Goal: Task Accomplishment & Management: Manage account settings

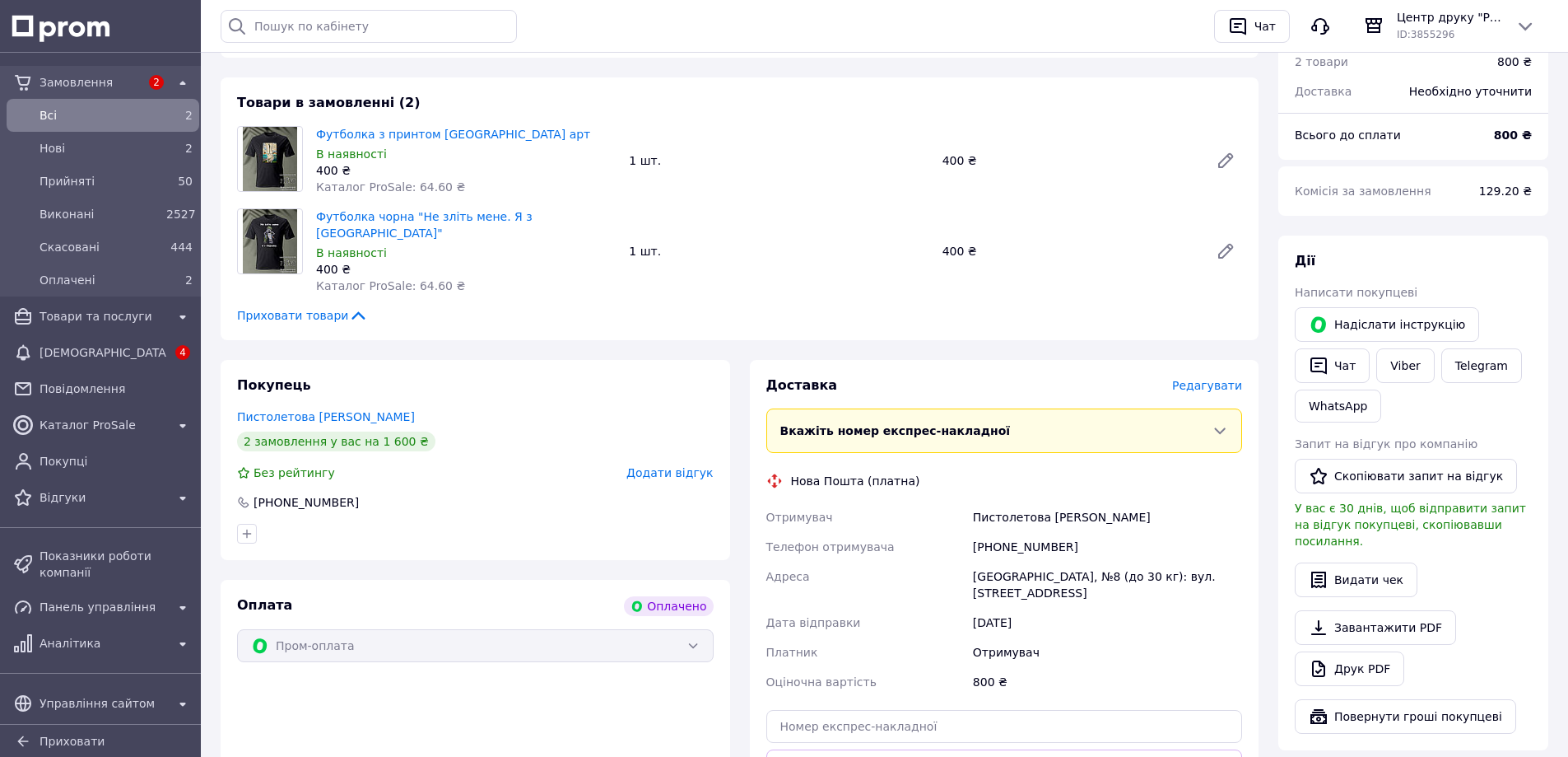
scroll to position [741, 0]
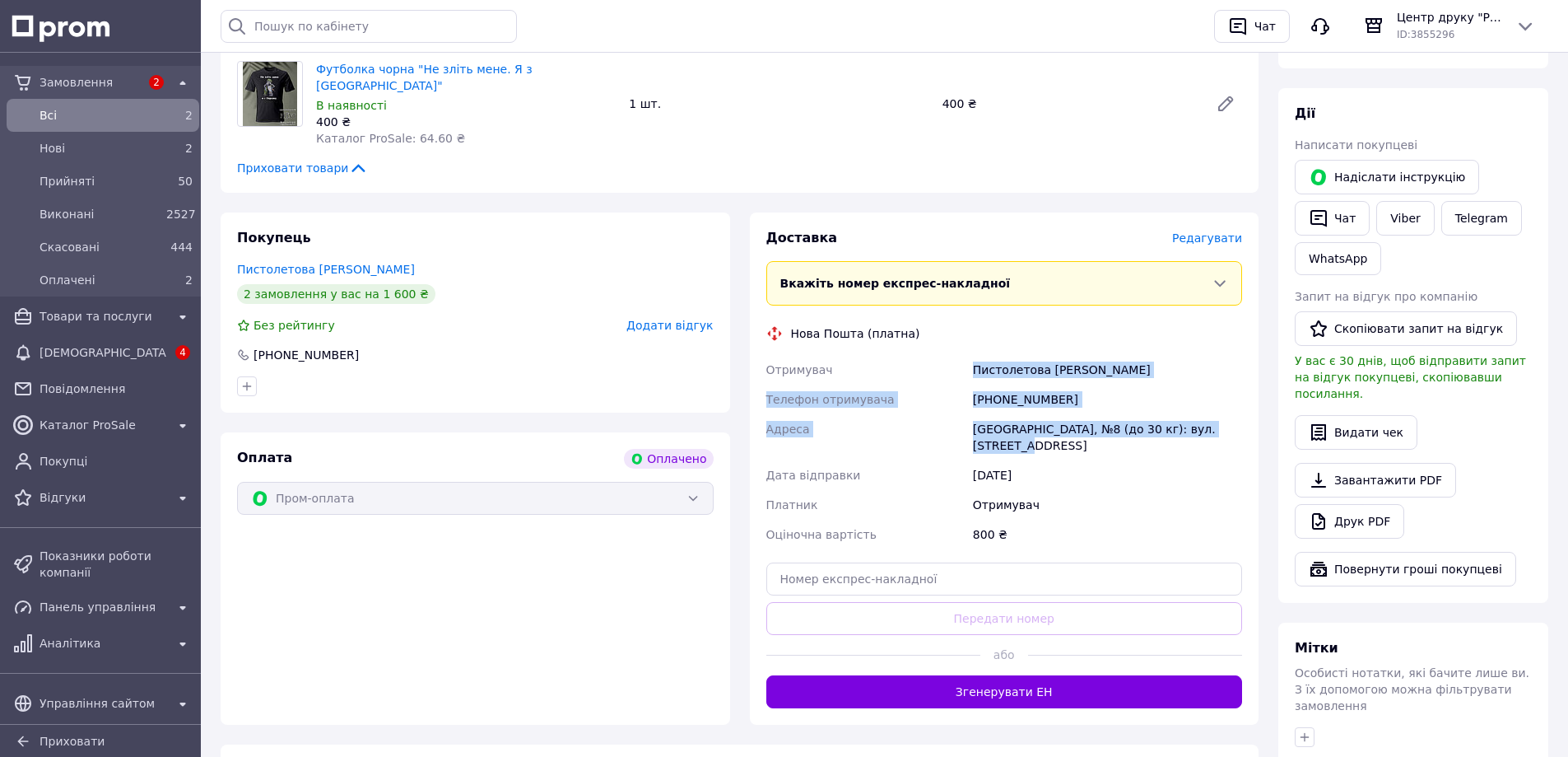
drag, startPoint x: 1231, startPoint y: 394, endPoint x: 954, endPoint y: 331, distance: 284.1
click at [954, 355] on div "Отримувач Пистолетова Дарья Телефон отримувача +380998278013 Адреса Бориспіль, …" at bounding box center [1005, 452] width 483 height 194
copy div "Отримувач Пистолетова Дарья Телефон отримувача +380998278013 Адреса Бориспіль, …"
click at [166, 108] on div "2" at bounding box center [179, 116] width 27 height 17
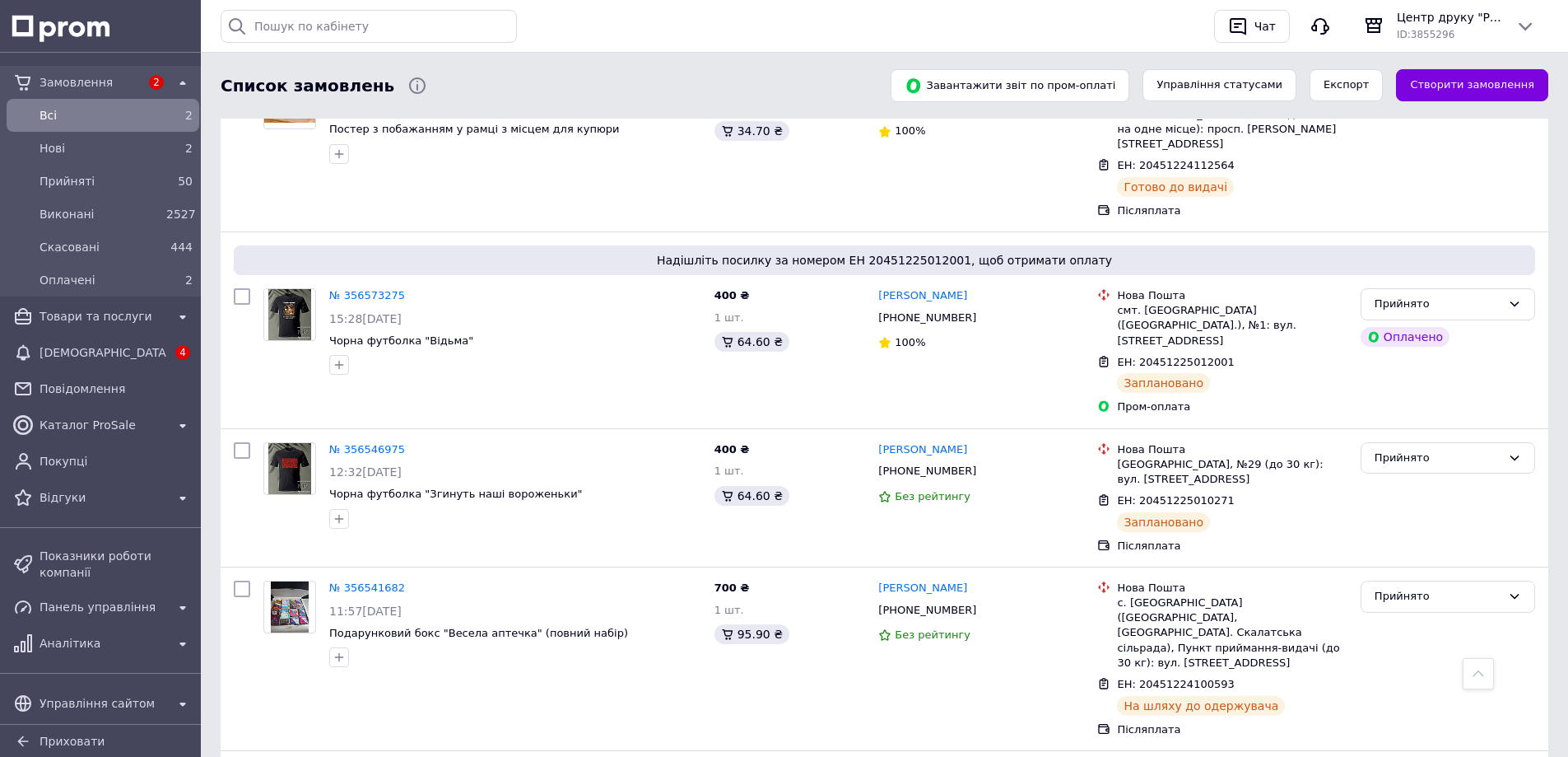
scroll to position [2800, 0]
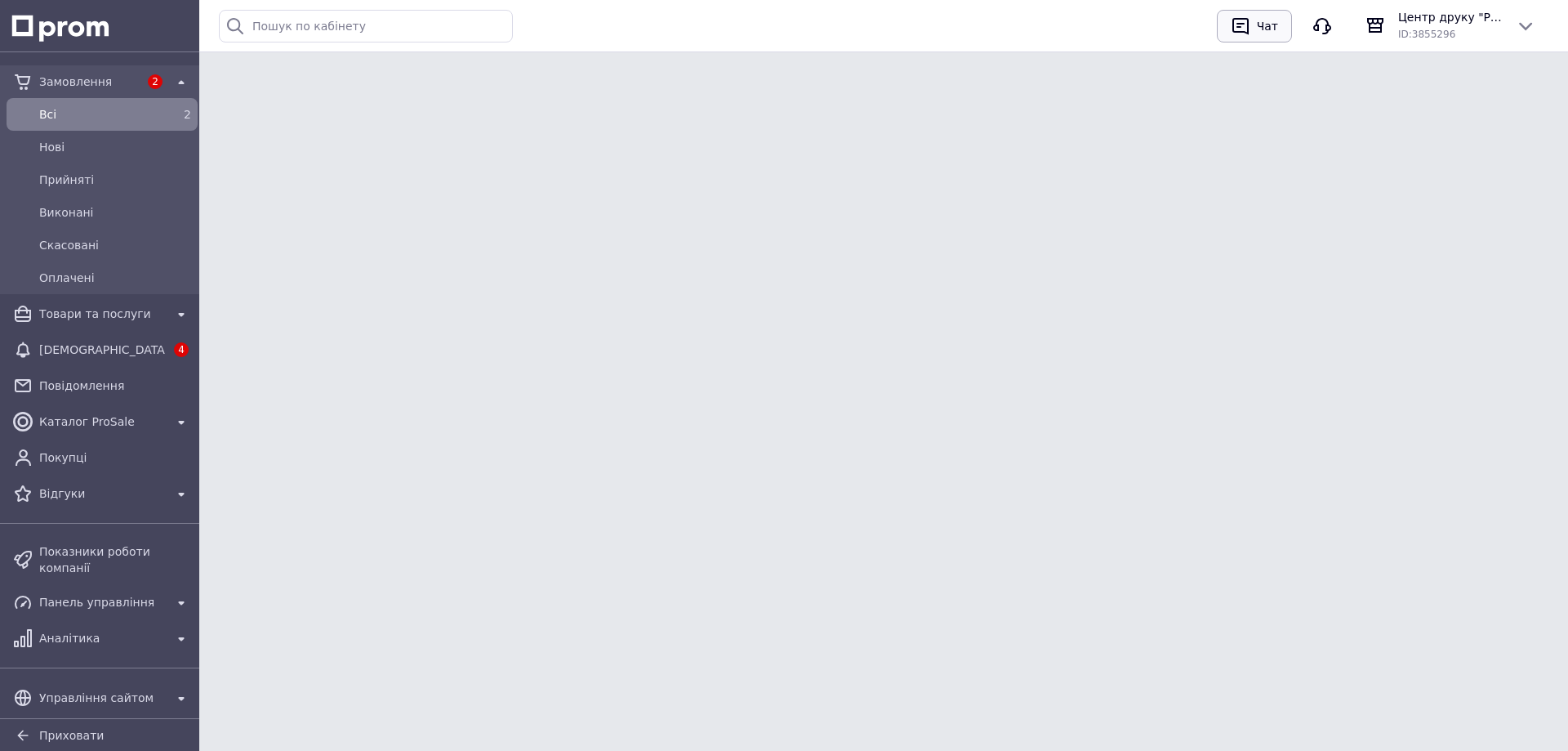
click at [1272, 24] on div "Чат" at bounding box center [1267, 26] width 28 height 25
